Goal: Task Accomplishment & Management: Manage account settings

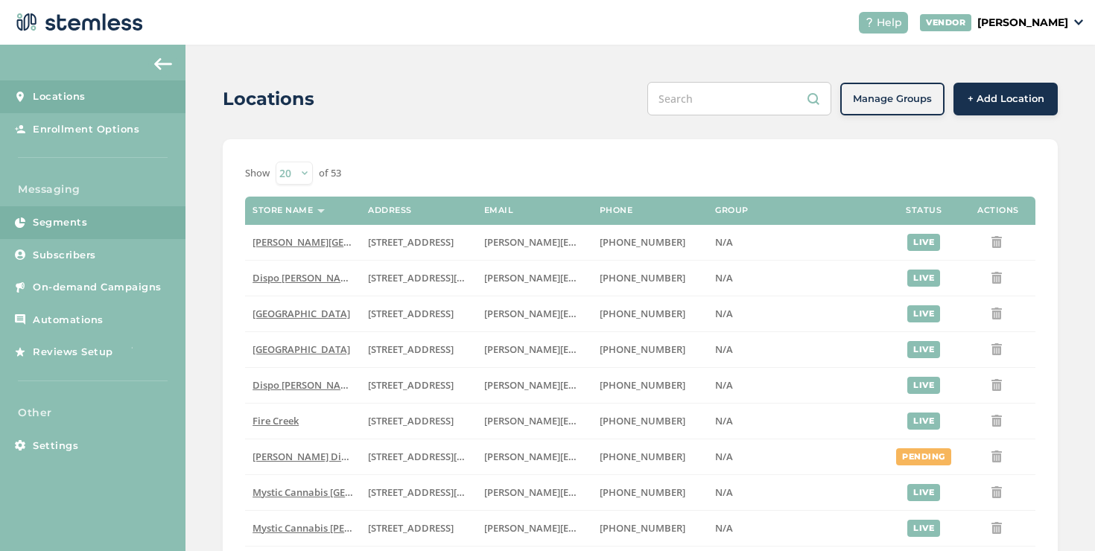
click at [83, 218] on span "Segments" at bounding box center [60, 222] width 54 height 15
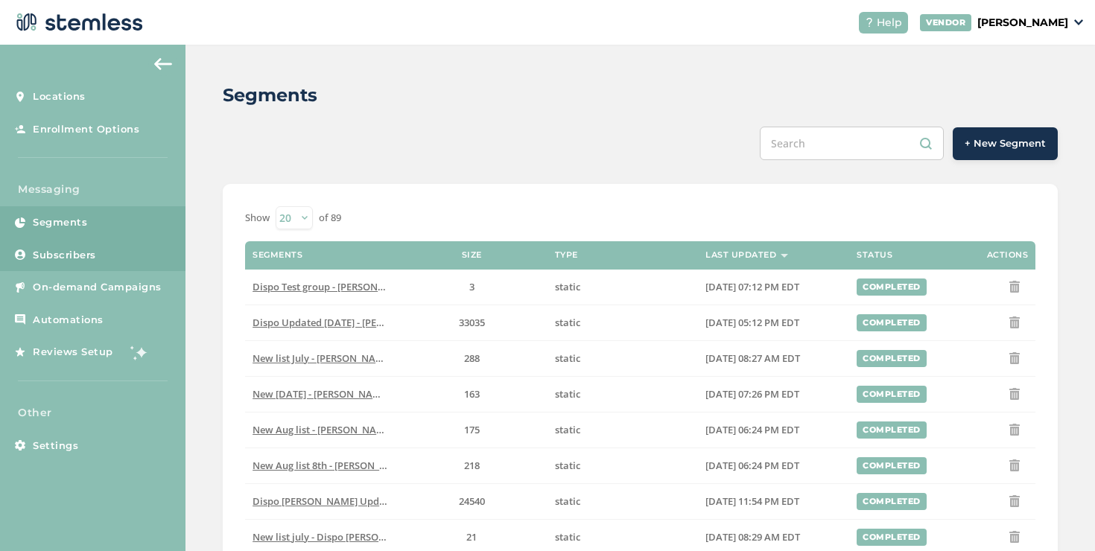
click at [155, 264] on link "Subscribers" at bounding box center [92, 255] width 185 height 33
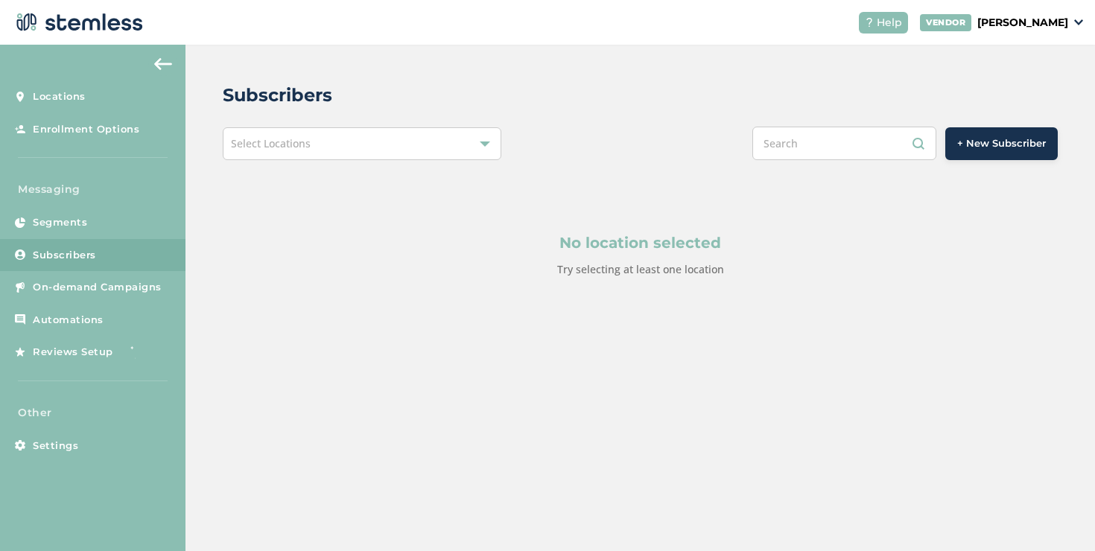
click at [317, 156] on div "Select Locations" at bounding box center [362, 143] width 279 height 33
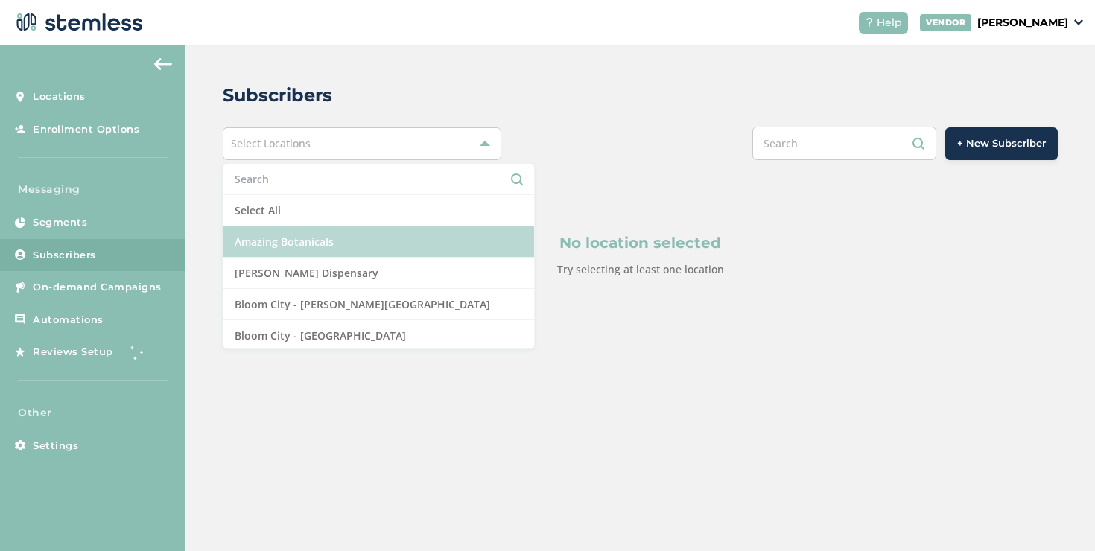
click at [287, 230] on li "Amazing Botanicals" at bounding box center [378, 241] width 311 height 31
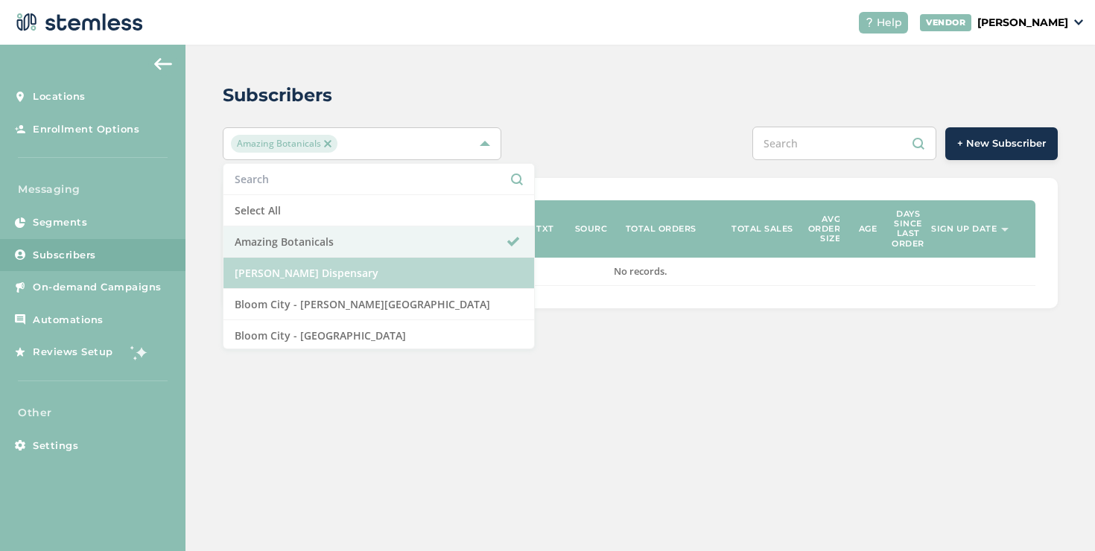
click at [332, 270] on li "[PERSON_NAME] Dispensary" at bounding box center [378, 273] width 311 height 31
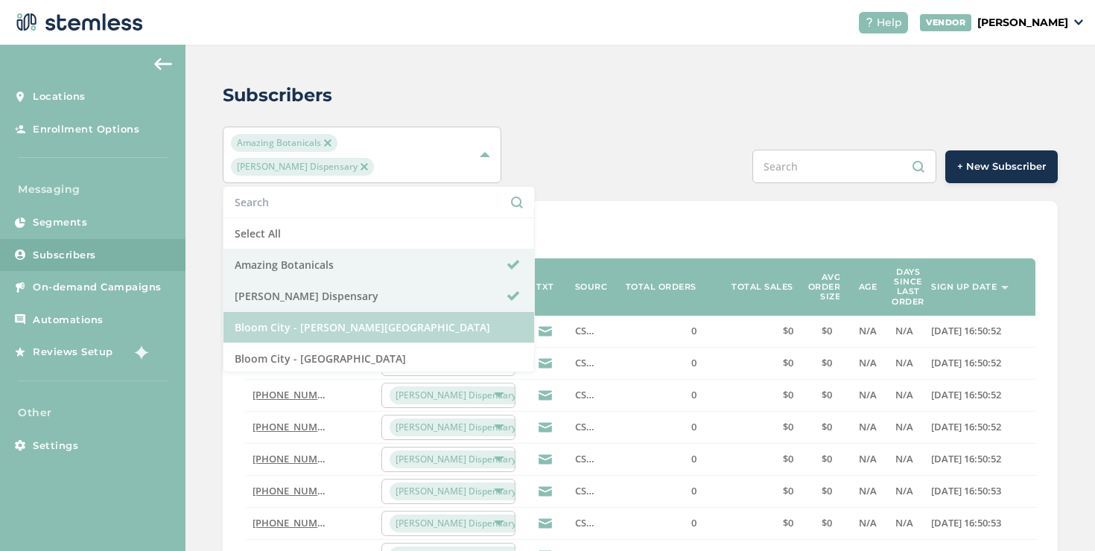
click at [354, 312] on li "Bloom City - [PERSON_NAME][GEOGRAPHIC_DATA]" at bounding box center [378, 327] width 311 height 31
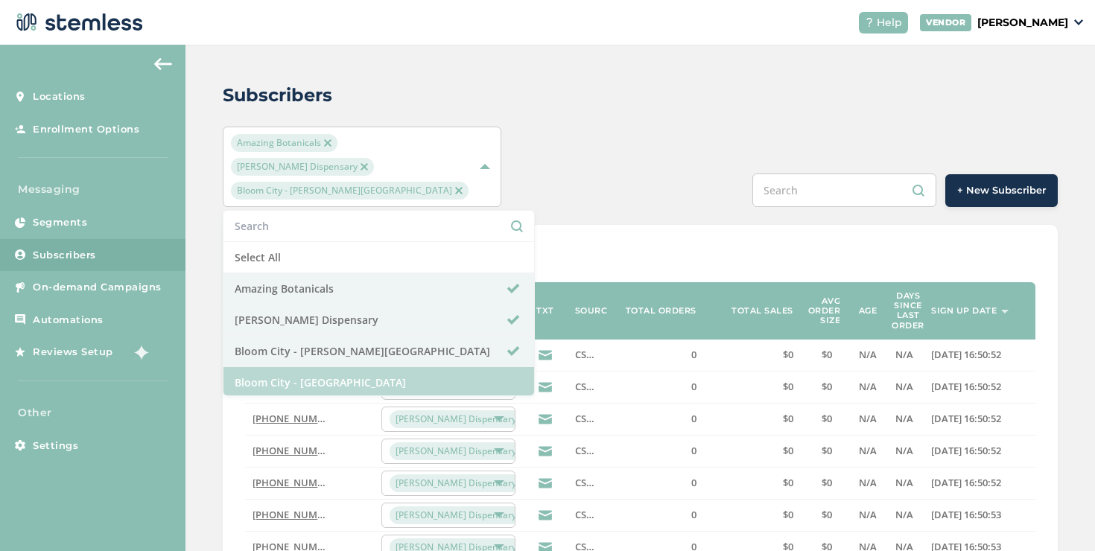
click at [343, 367] on li "Bloom City - [GEOGRAPHIC_DATA]" at bounding box center [378, 382] width 311 height 31
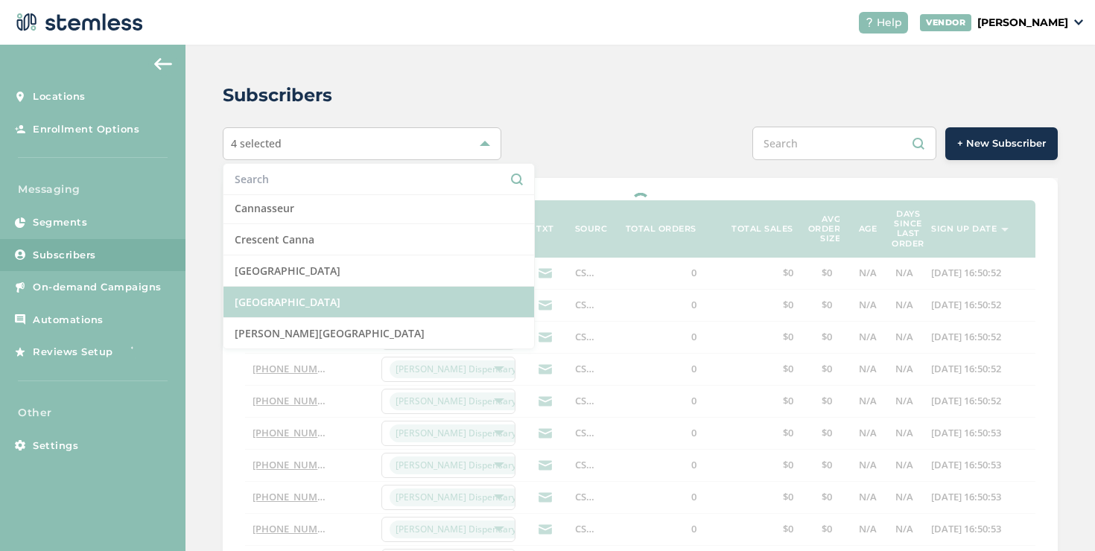
scroll to position [230, 0]
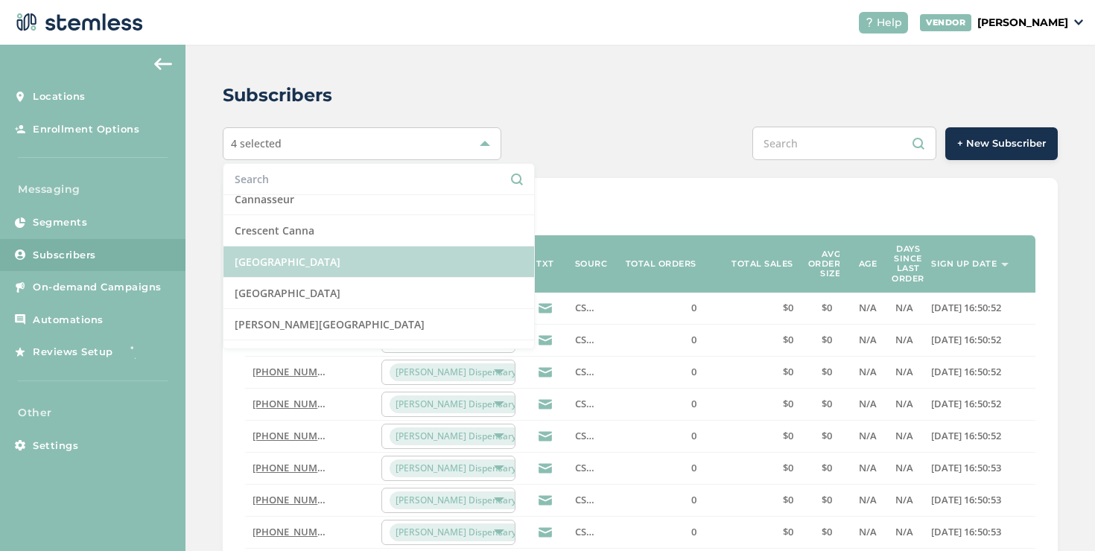
click at [419, 268] on li "[GEOGRAPHIC_DATA]" at bounding box center [378, 261] width 311 height 31
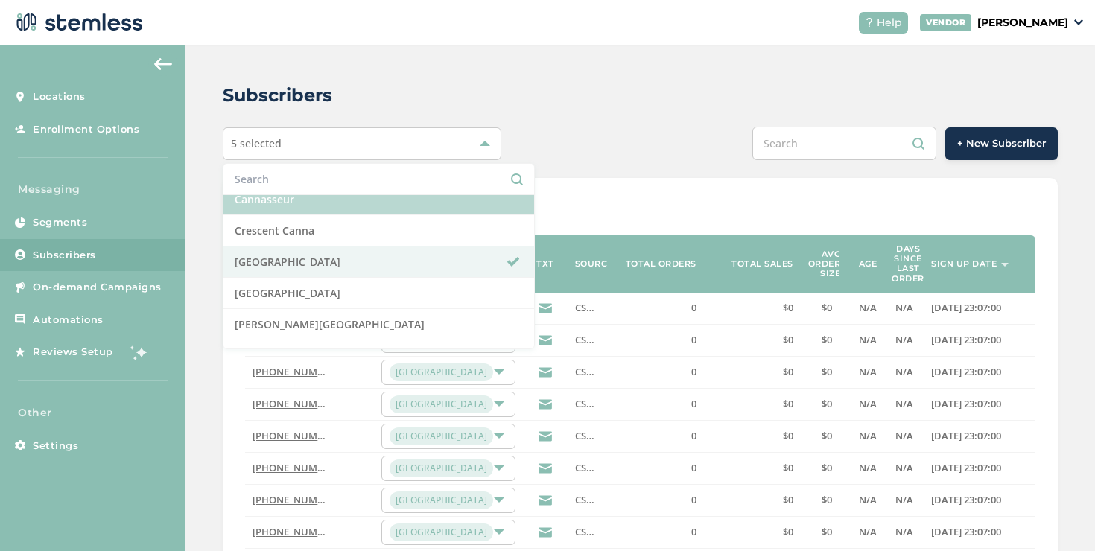
click at [450, 207] on li "Cannasseur" at bounding box center [378, 199] width 311 height 31
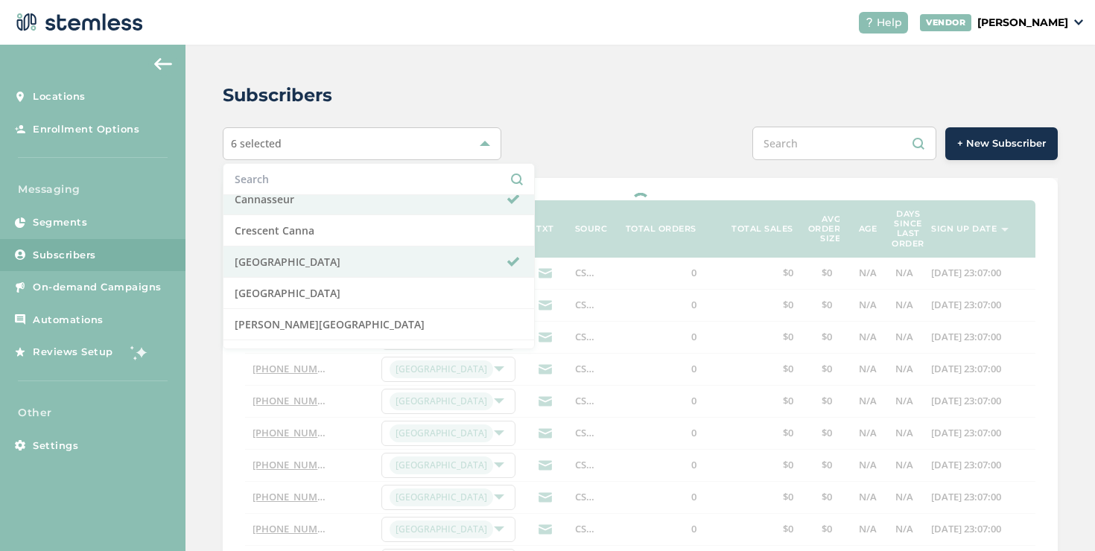
click at [620, 123] on div "Subscribers 6 selected Select All Amazing Botanicals [PERSON_NAME] Dispensary […" at bounding box center [639, 501] width 909 height 913
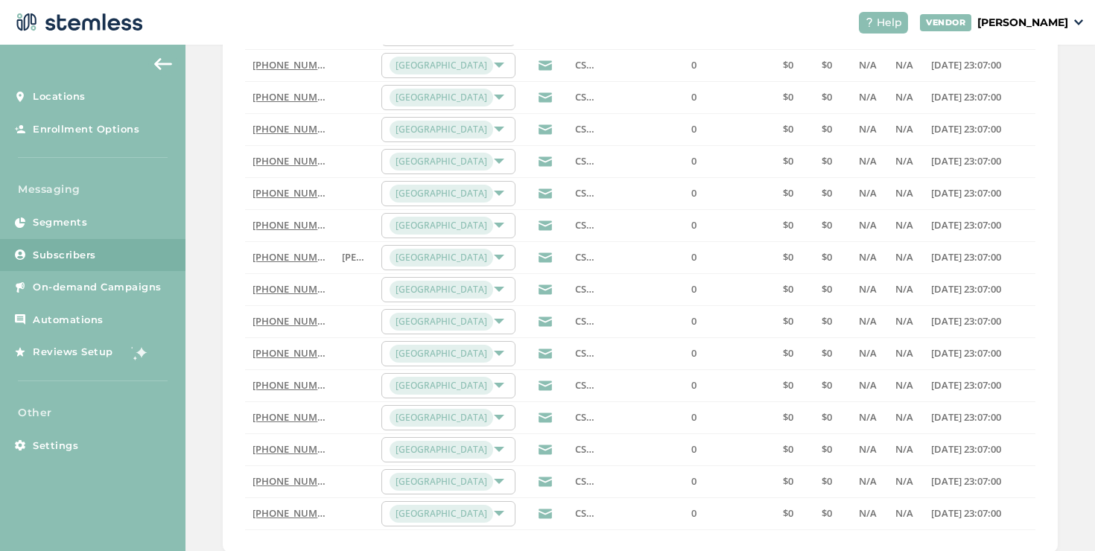
scroll to position [485, 0]
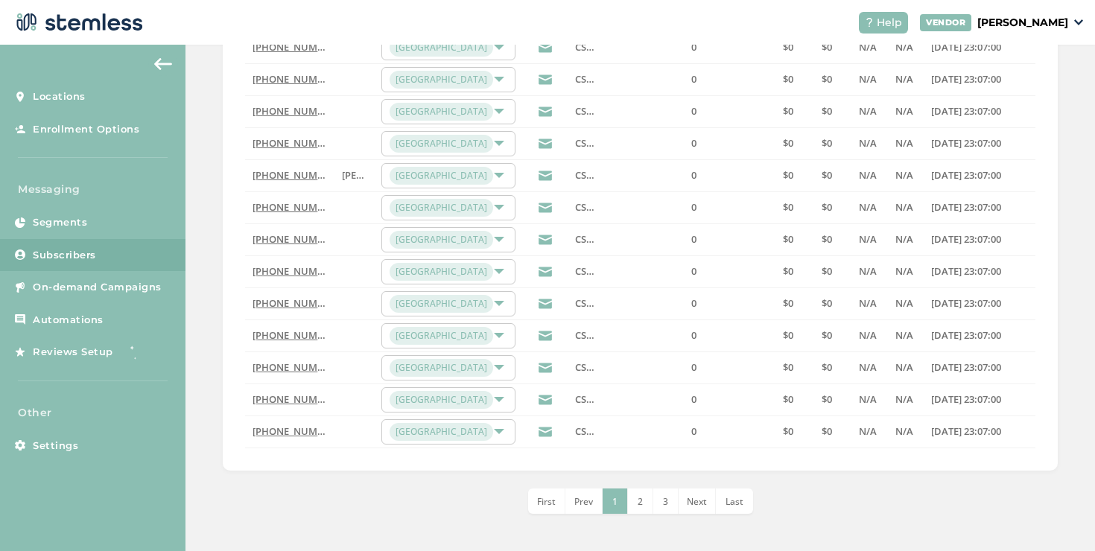
click at [730, 498] on span "Last" at bounding box center [734, 501] width 18 height 13
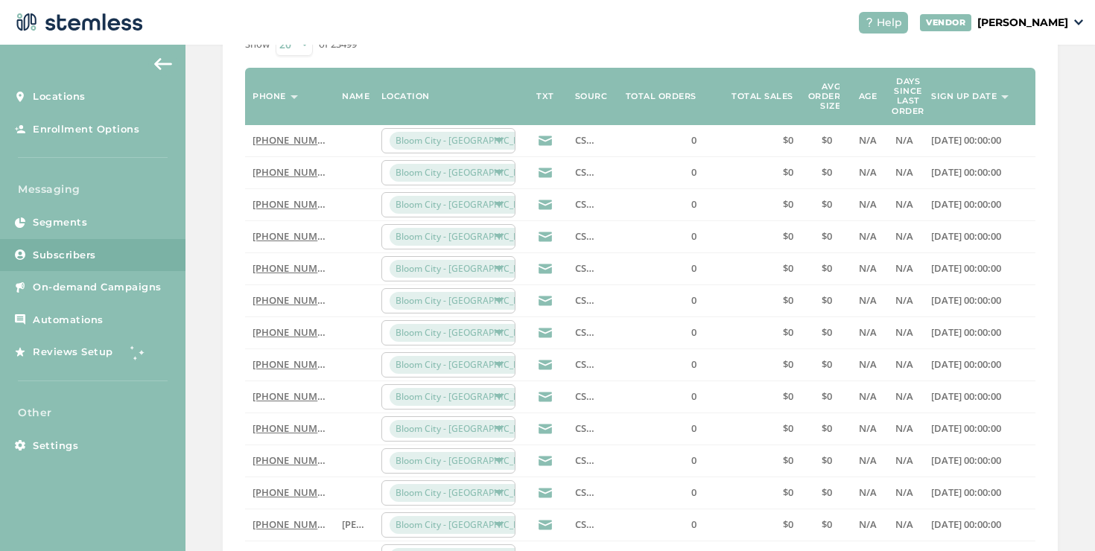
scroll to position [28, 0]
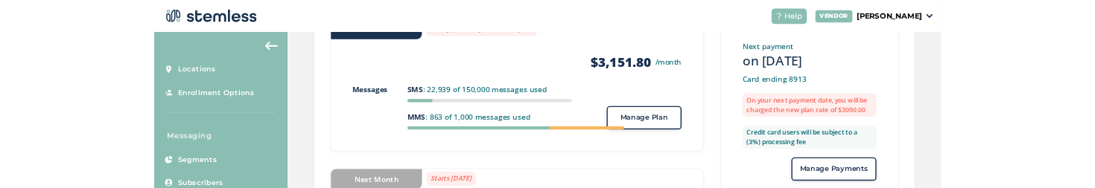
scroll to position [311, 0]
